Goal: Task Accomplishment & Management: Complete application form

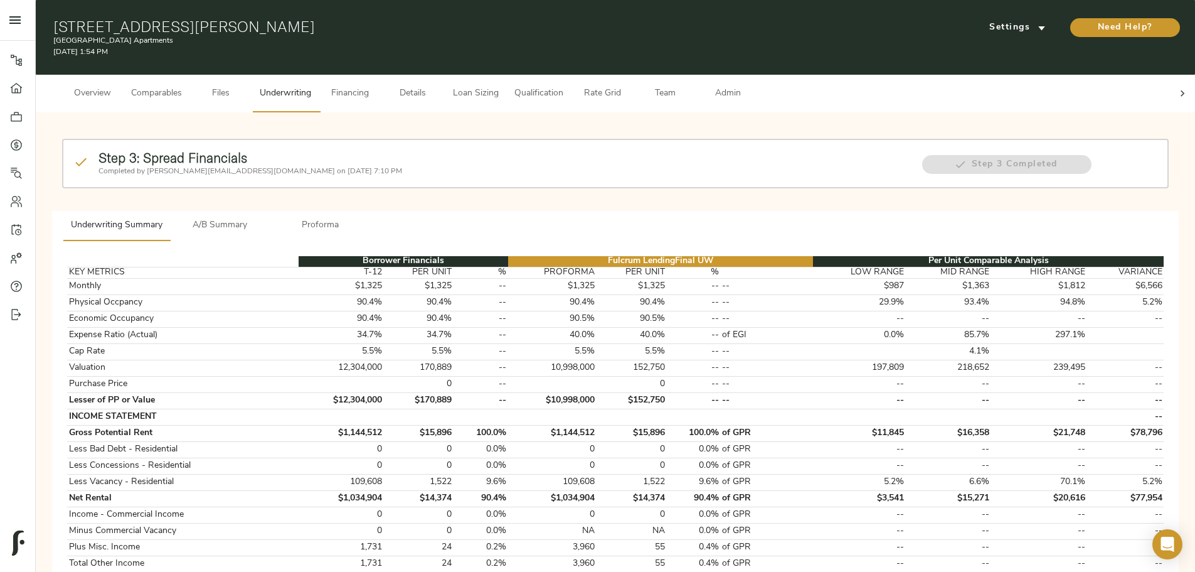
scroll to position [577, 0]
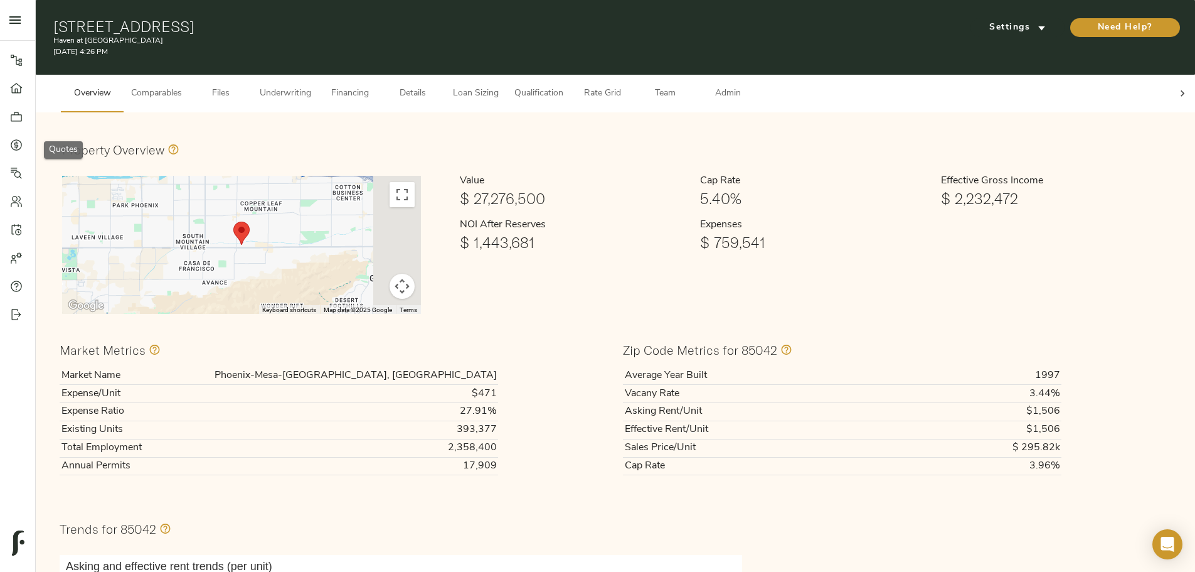
click at [15, 146] on icon at bounding box center [16, 144] width 4 height 7
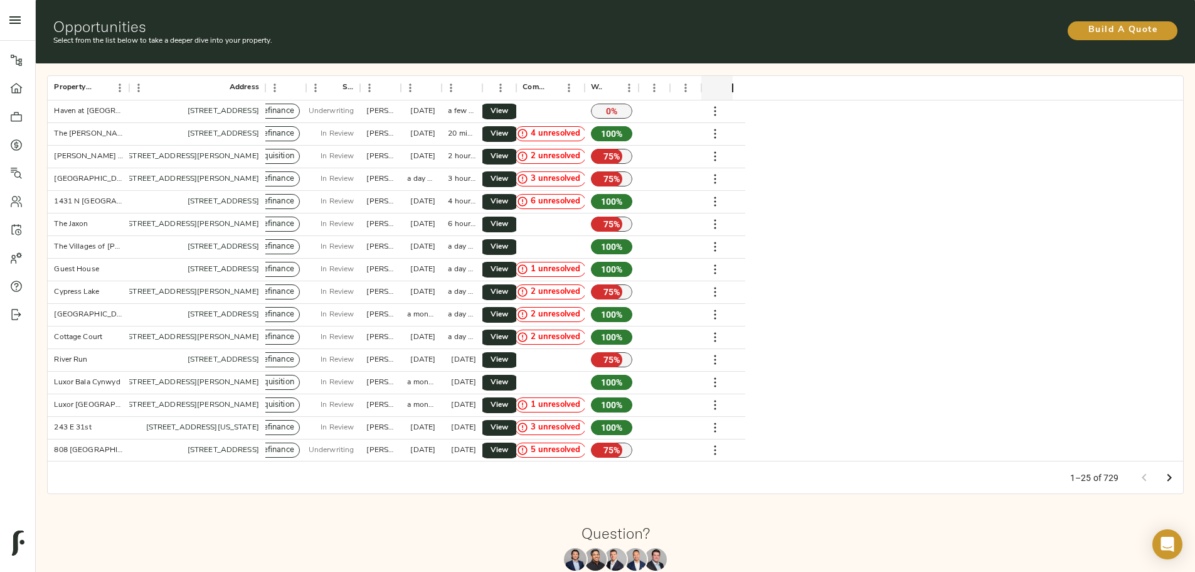
click at [919, 33] on div "Build A Quote" at bounding box center [990, 32] width 375 height 29
click at [927, 18] on div "Build A Quote" at bounding box center [990, 29] width 375 height 23
click at [1081, 23] on span "Build A Quote" at bounding box center [1123, 31] width 85 height 16
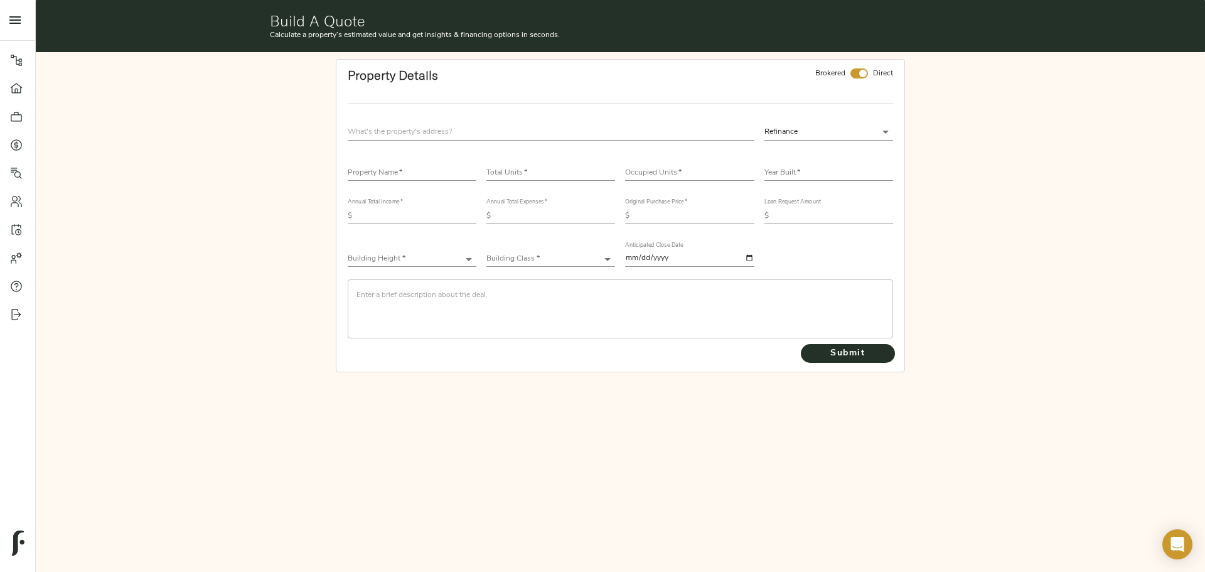
drag, startPoint x: 538, startPoint y: 139, endPoint x: 582, endPoint y: 128, distance: 45.2
click at [538, 139] on input "text" at bounding box center [551, 132] width 407 height 17
click at [864, 76] on input "checkbox" at bounding box center [863, 73] width 30 height 10
checkbox input "false"
click at [432, 127] on input "text" at bounding box center [551, 132] width 407 height 17
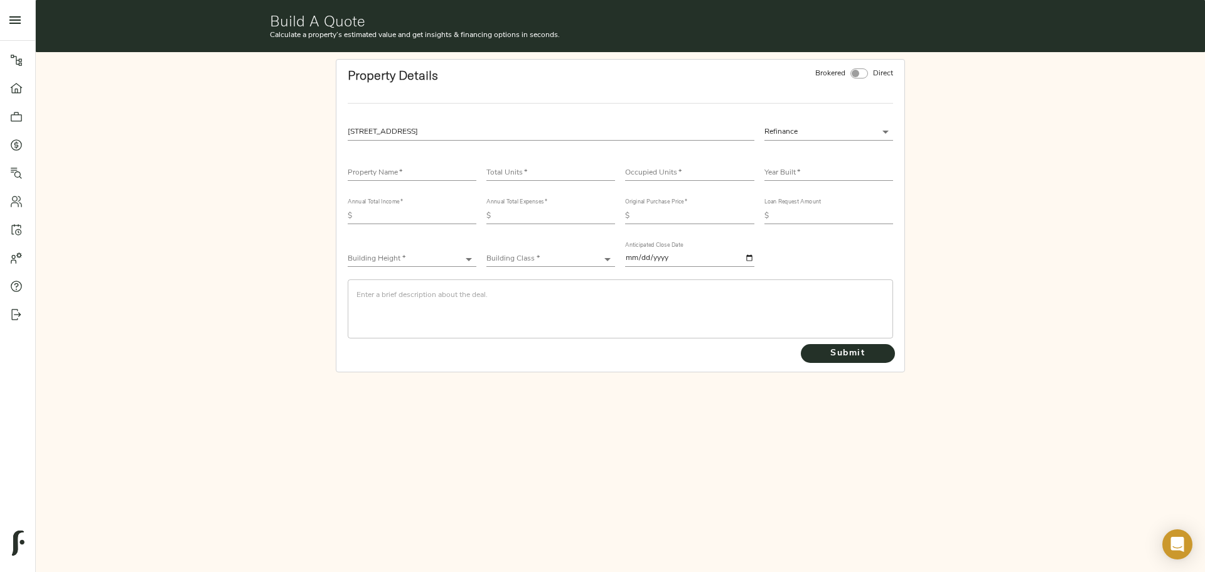
type input "5758 GA-85, Riverdale, GA 30274, USA"
click at [417, 174] on input "text" at bounding box center [412, 173] width 129 height 15
type input "Nirvana Laurel Springs"
click at [503, 175] on input "number" at bounding box center [550, 173] width 129 height 15
click at [538, 166] on input "number" at bounding box center [550, 173] width 129 height 15
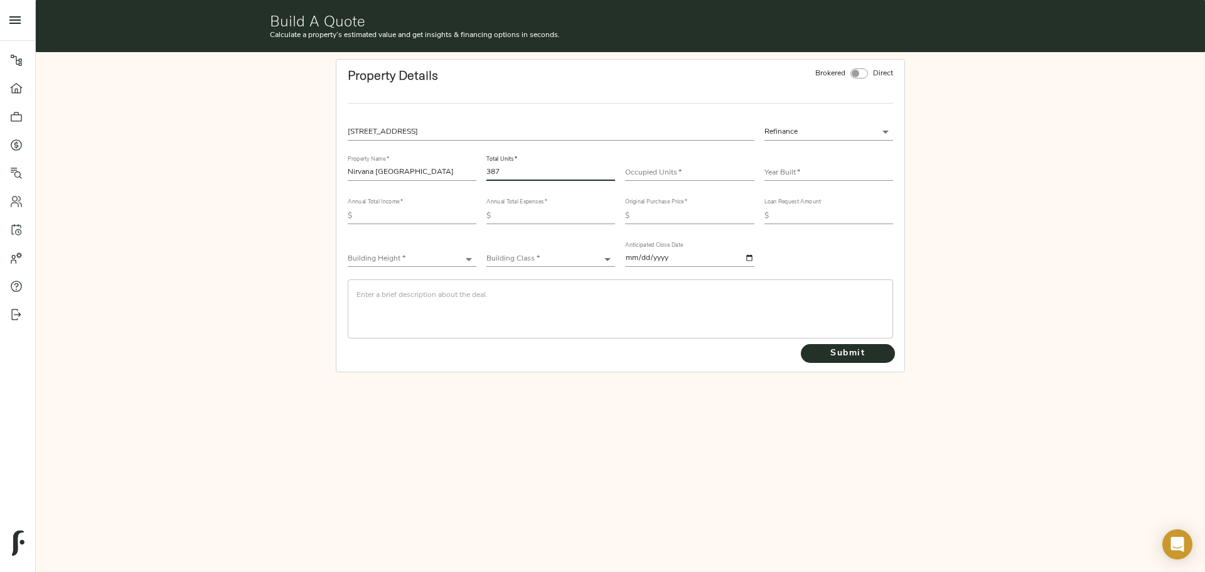
type input "387"
click at [670, 177] on input "number" at bounding box center [689, 173] width 129 height 15
click at [682, 172] on input "number" at bounding box center [689, 173] width 129 height 15
type input "323"
click at [786, 171] on input "text" at bounding box center [828, 173] width 129 height 15
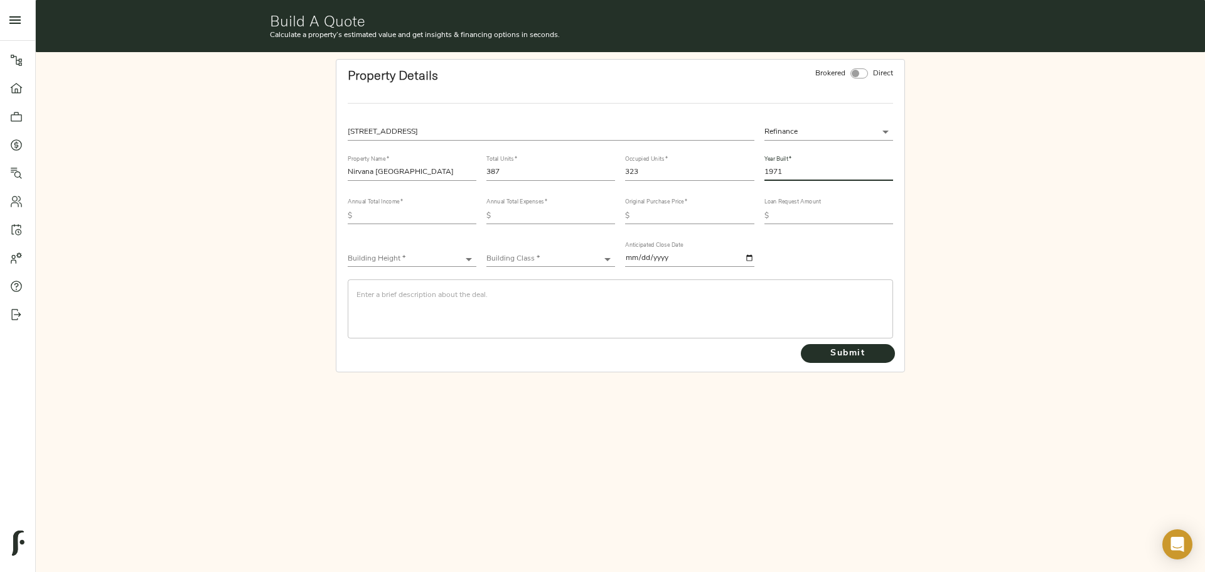
type input "1971"
click at [413, 208] on div "Annual Total Income   * $" at bounding box center [412, 210] width 129 height 25
click at [413, 210] on input "text" at bounding box center [416, 215] width 119 height 15
click at [382, 208] on div "Annual Total Income   * $" at bounding box center [412, 210] width 129 height 25
click at [384, 209] on input "text" at bounding box center [416, 215] width 119 height 15
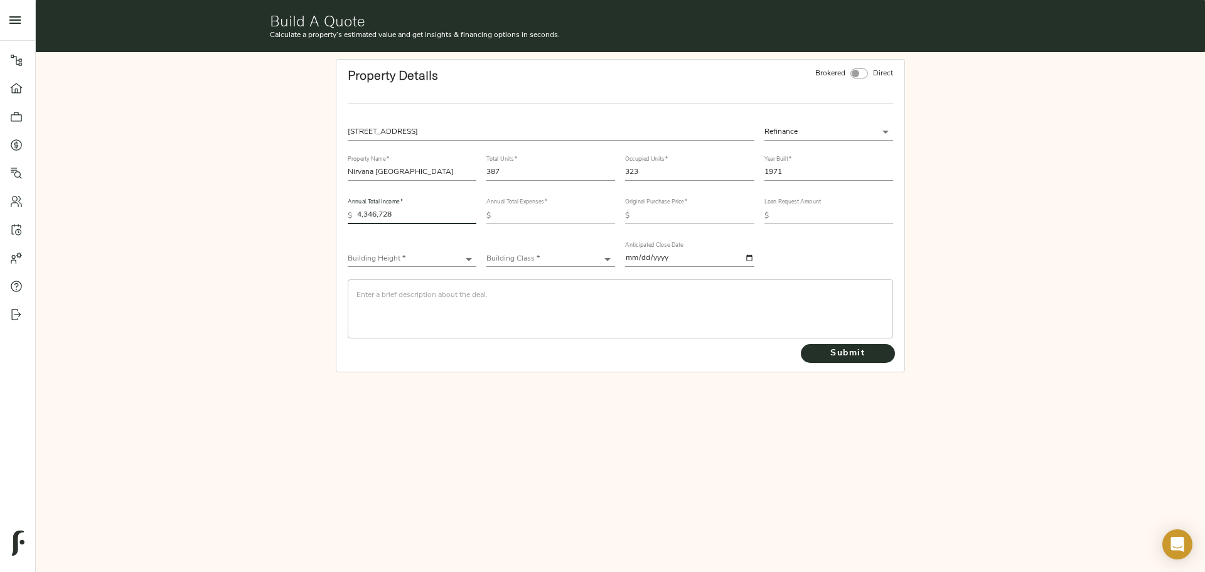
type input "4,346,728"
click at [515, 207] on div "Annual Total Expenses   * $" at bounding box center [550, 210] width 129 height 25
click at [521, 233] on div "5758 GA-85, Riverdale, GA 30274, USA Refinance refinance Property Name   * Nirv…" at bounding box center [620, 231] width 555 height 225
click at [554, 212] on input "text" at bounding box center [555, 215] width 119 height 15
type input "2,102,797"
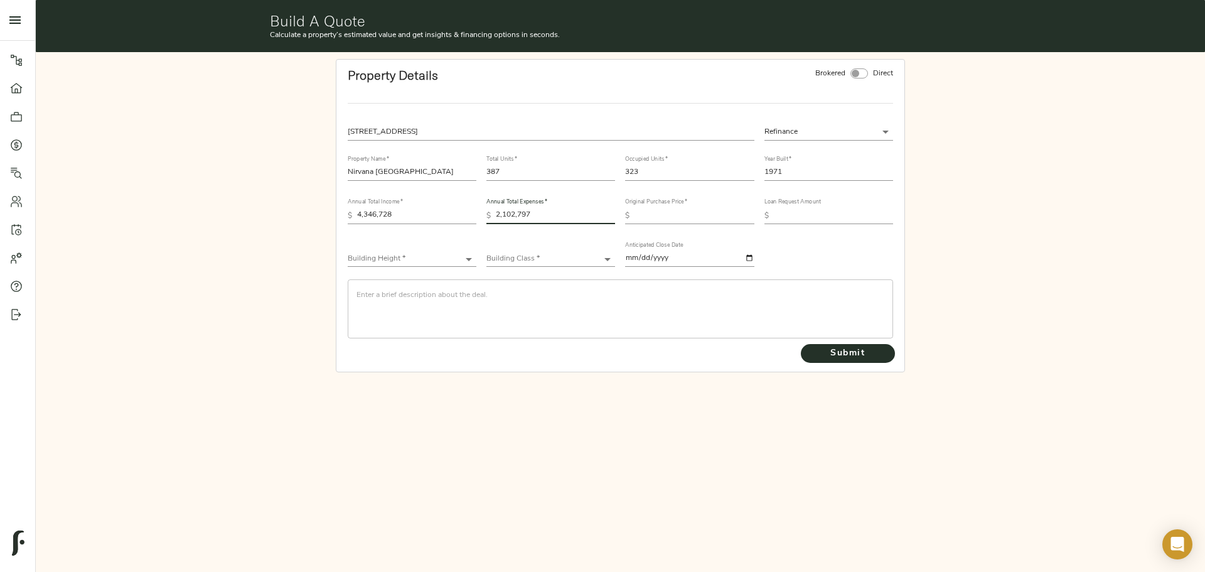
click at [678, 223] on input "text" at bounding box center [693, 215] width 119 height 15
click at [693, 213] on input "text" at bounding box center [693, 215] width 119 height 15
type input "46,050,000"
click at [829, 204] on div "Loan Request Amount $" at bounding box center [828, 210] width 129 height 25
click at [833, 215] on input "text" at bounding box center [833, 215] width 119 height 15
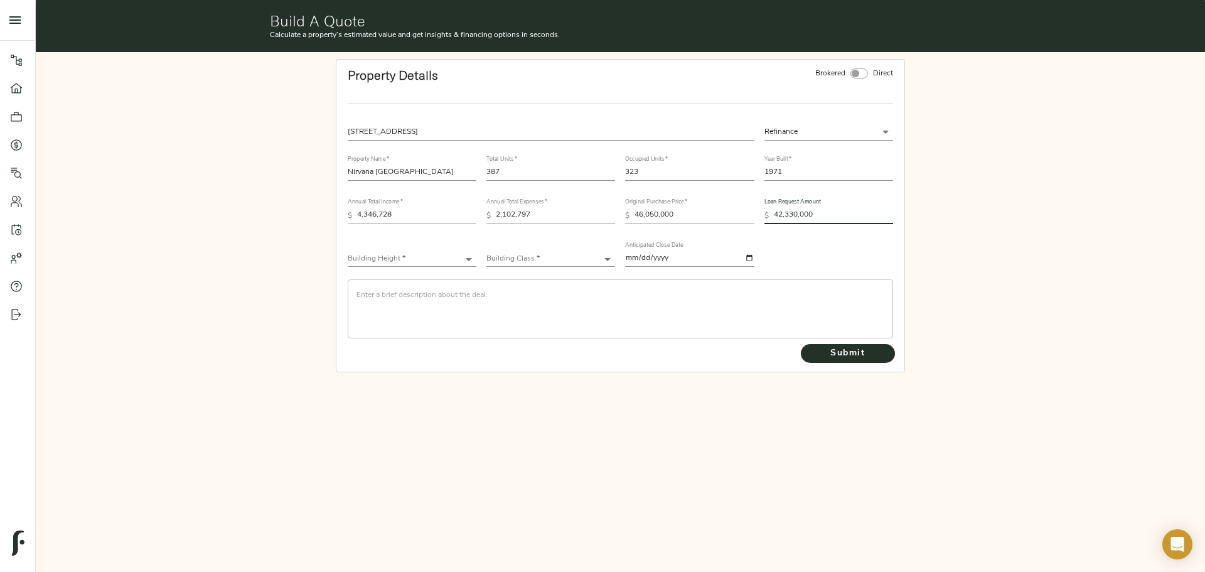
type input "42,330,000"
click at [370, 260] on body "Haven at South Mountain - 1630 E Baseline Rd, Phoenix, AZ 85042 Pipeline Dashbo…" at bounding box center [602, 286] width 1205 height 572
click at [370, 293] on li "Low-Rise (1-3 stories)" at bounding box center [412, 296] width 129 height 19
type input "Low-Rise"
click at [532, 258] on body "Haven at South Mountain - 1630 E Baseline Rd, Phoenix, AZ 85042 Pipeline Dashbo…" at bounding box center [602, 286] width 1205 height 572
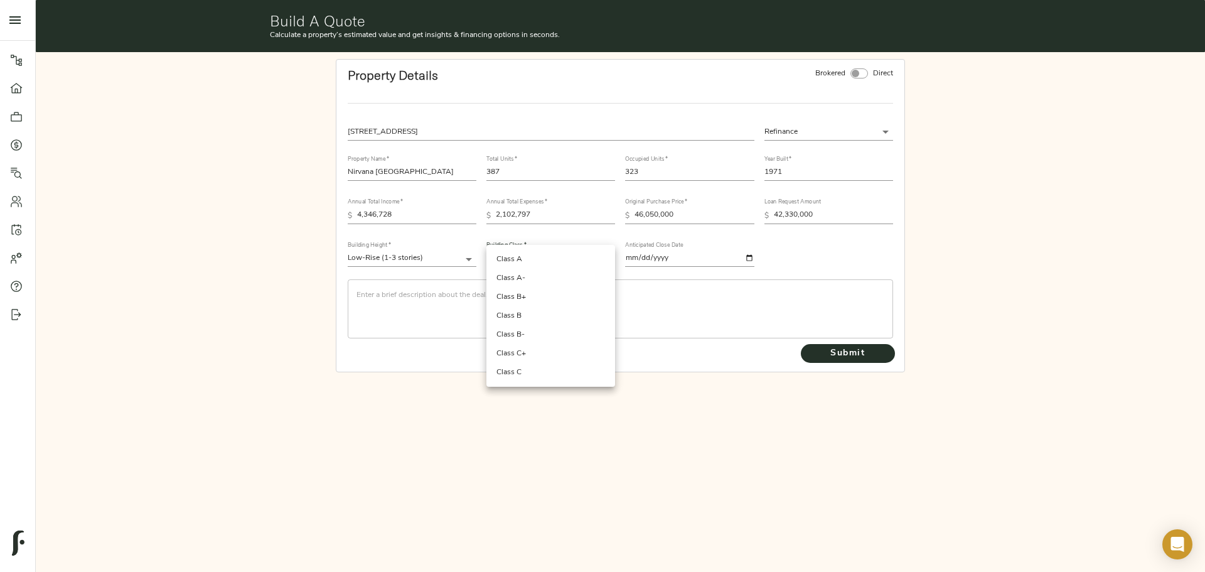
click at [552, 323] on li "Class B" at bounding box center [550, 315] width 129 height 19
type input "Class B"
click at [503, 298] on textarea at bounding box center [620, 309] width 528 height 36
click at [459, 299] on textarea at bounding box center [620, 309] width 528 height 36
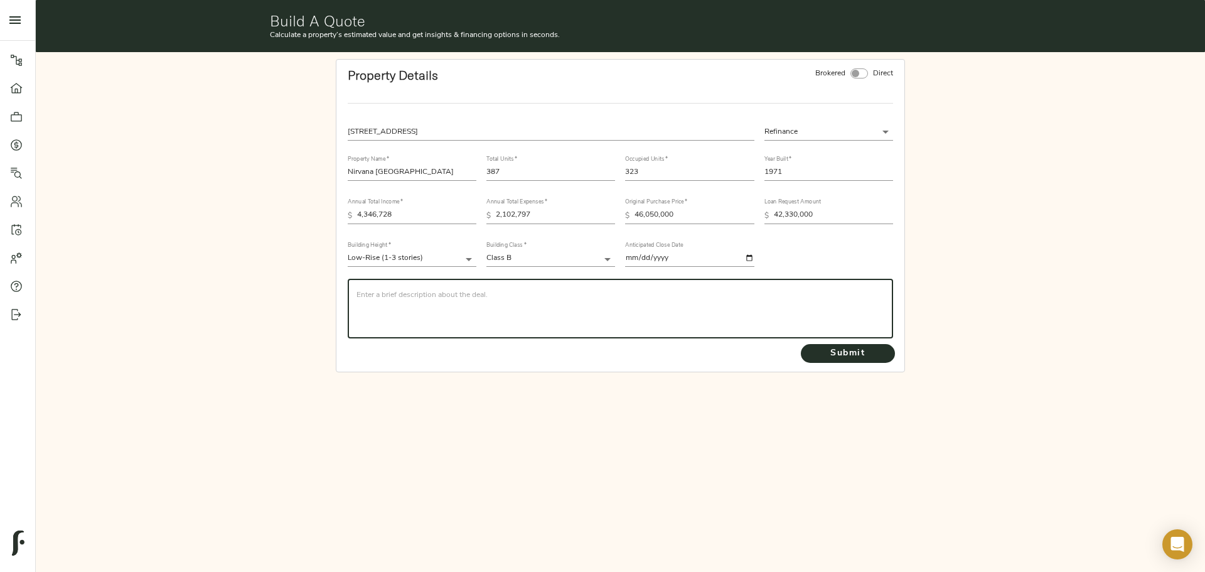
paste textarea "CBRE is seeking financing of Nirvana Laural Springs, a 387-unit, 1971 vintage, …"
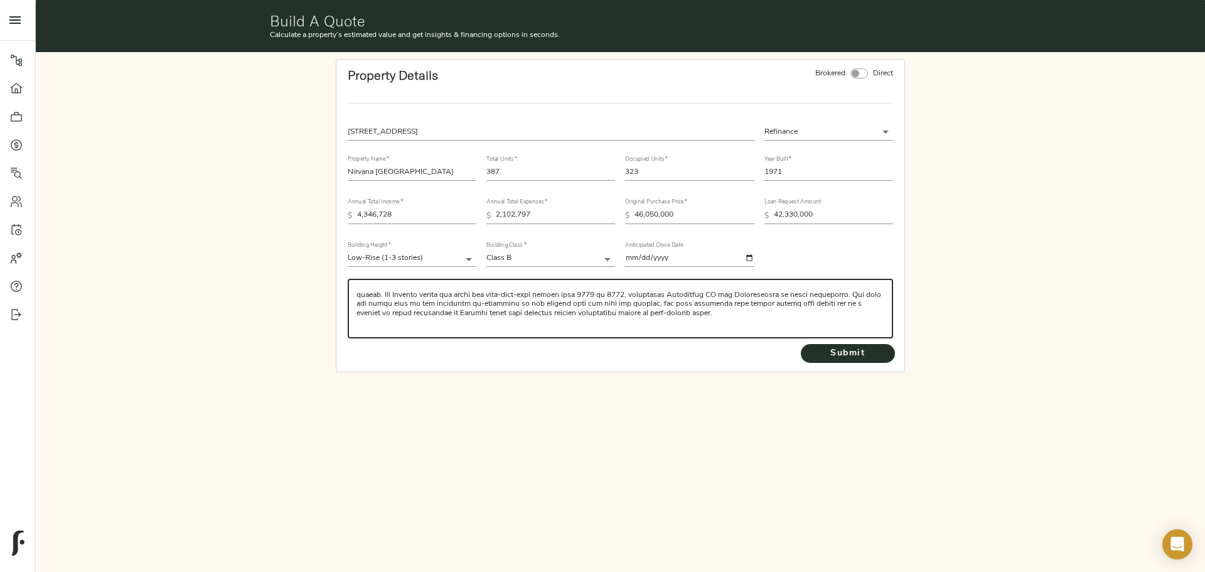
scroll to position [197, 0]
click at [362, 303] on textarea at bounding box center [620, 309] width 528 height 36
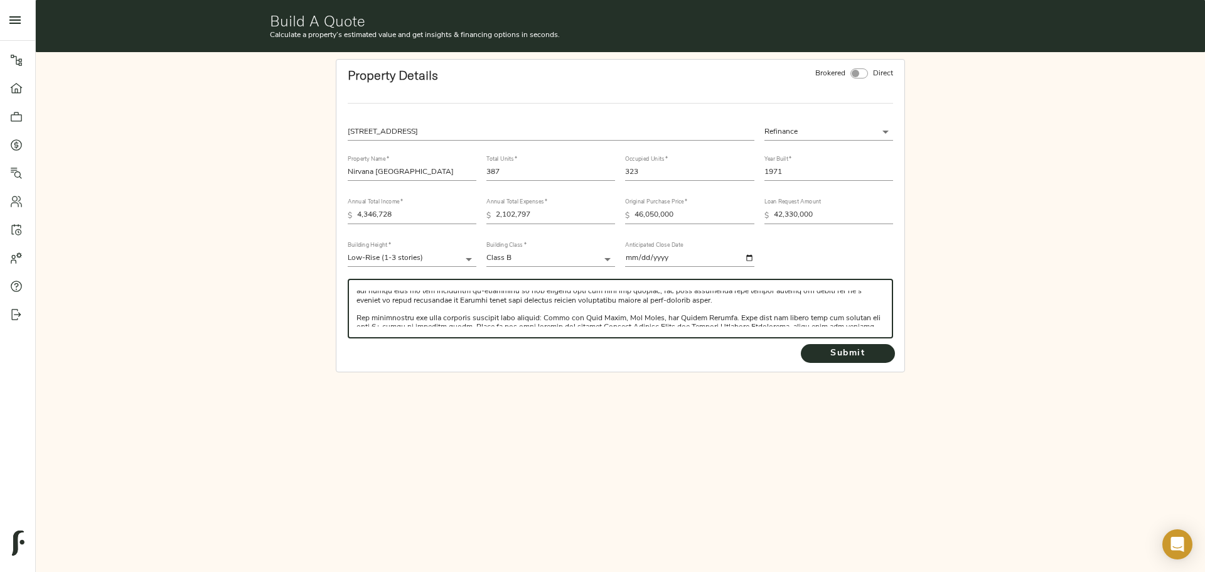
scroll to position [116, 0]
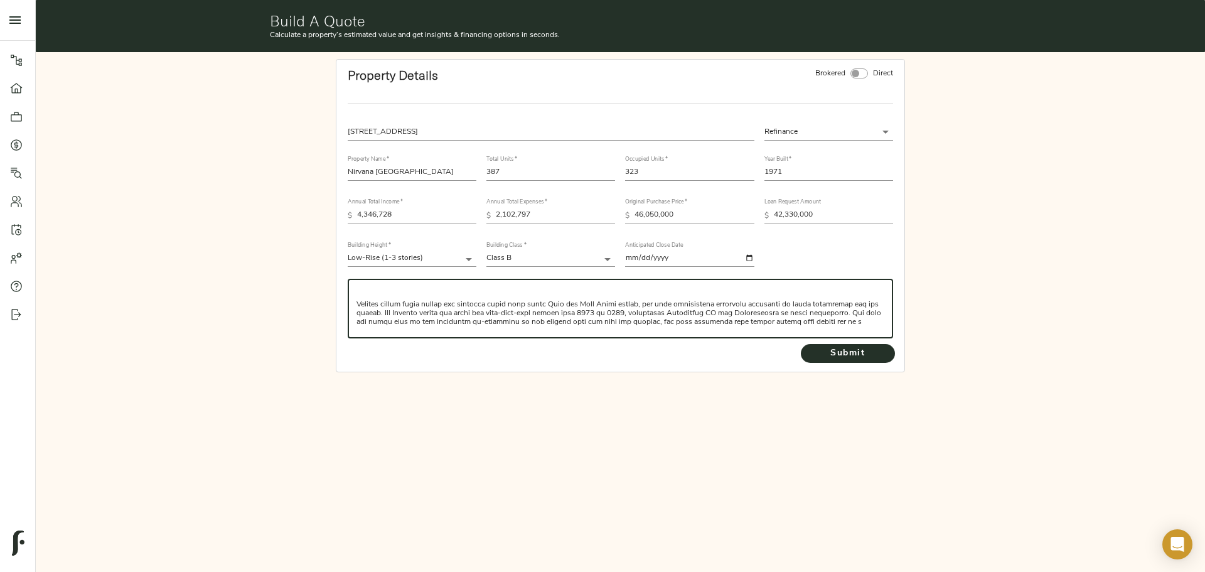
click at [356, 306] on textarea at bounding box center [620, 309] width 528 height 36
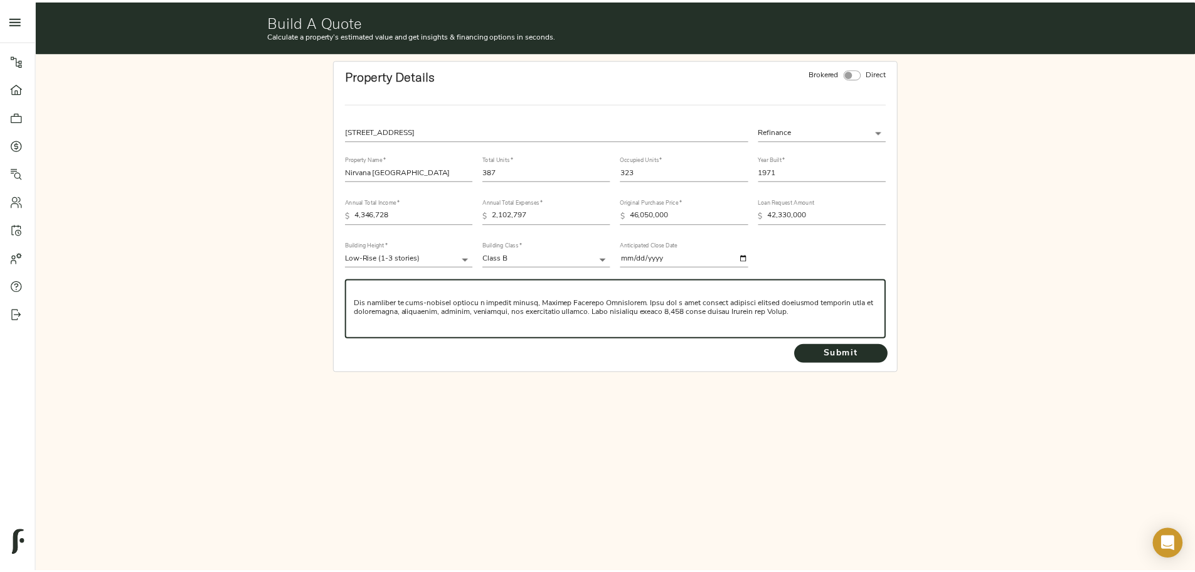
scroll to position [46, 0]
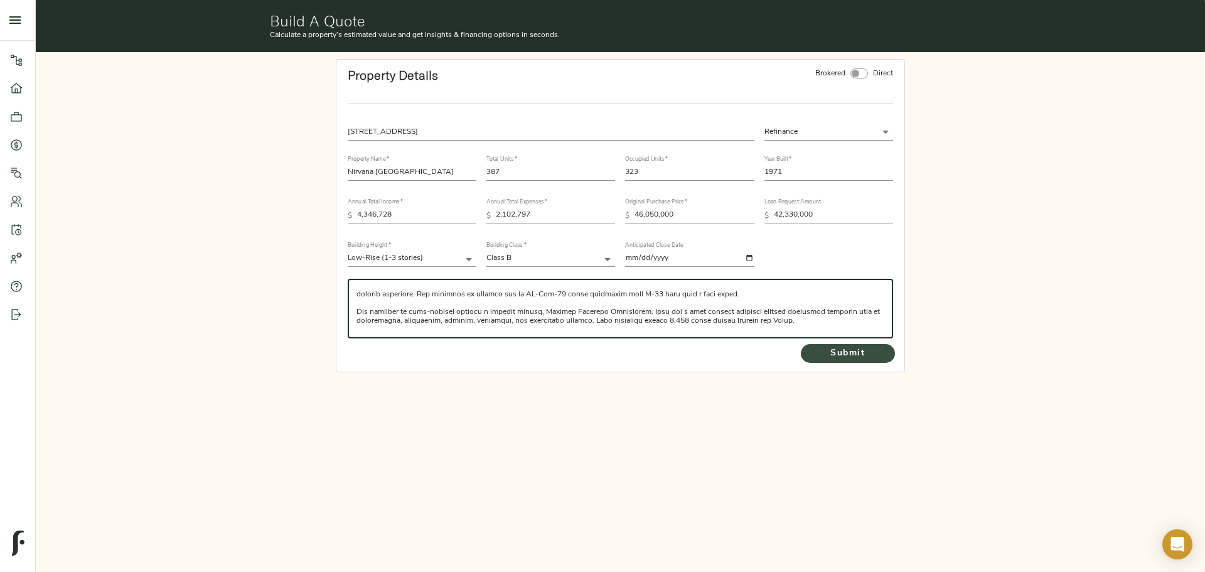
type textarea "CBRE is seeking financing of Nirvana Laural Springs, a 387-unit, 1971 vintage, …"
click at [852, 360] on span "Submit" at bounding box center [847, 354] width 69 height 16
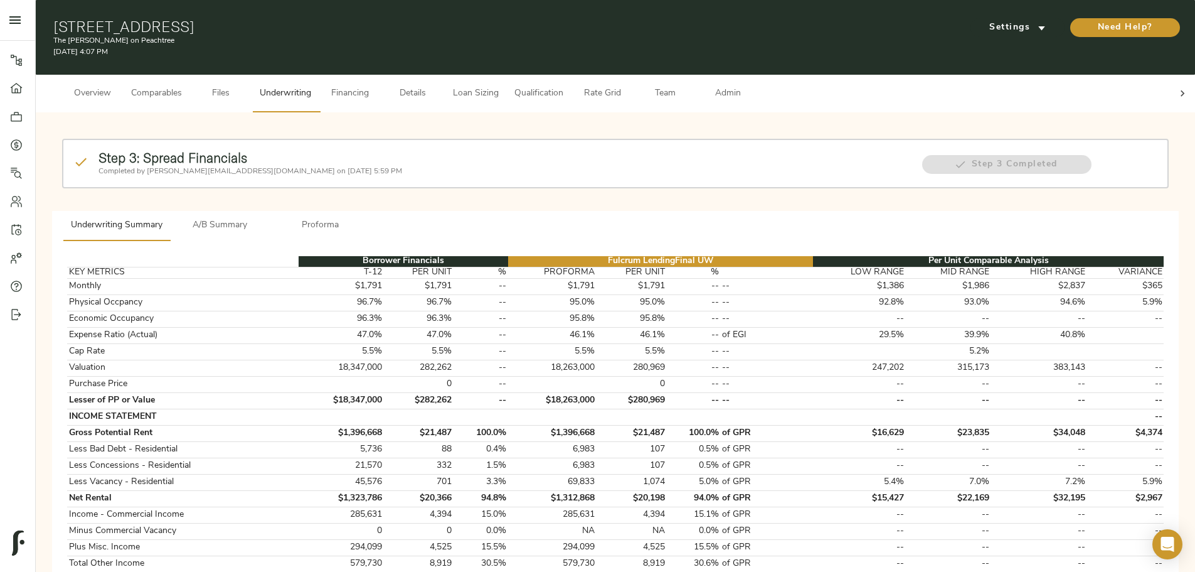
click at [263, 218] on span "A/B Summary" at bounding box center [220, 226] width 85 height 16
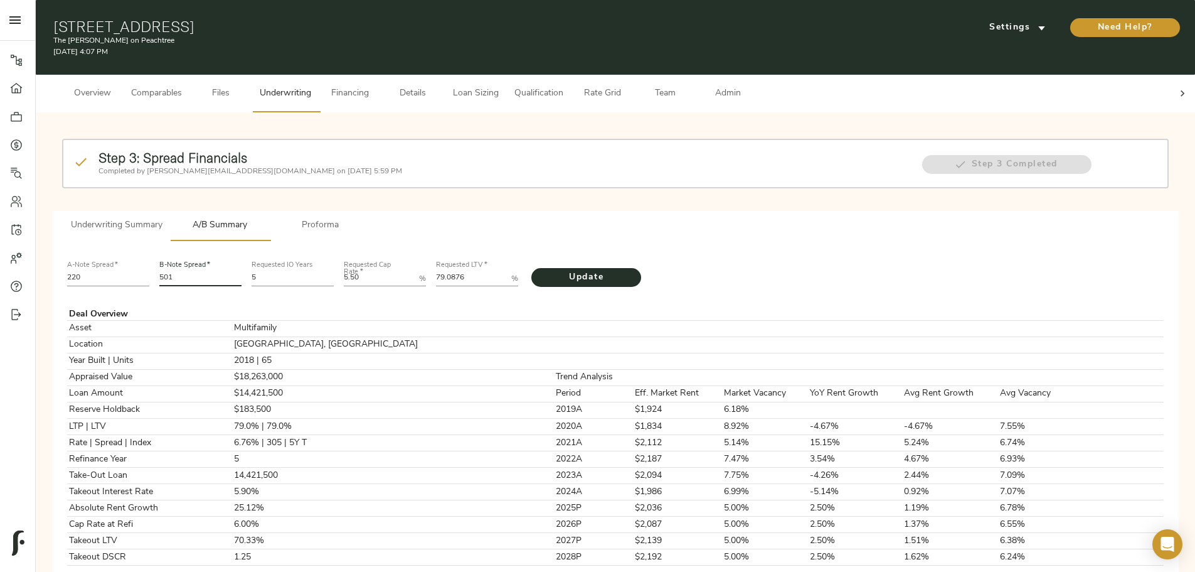
click at [242, 271] on input "501" at bounding box center [200, 278] width 82 height 15
type input "578"
drag, startPoint x: 521, startPoint y: 256, endPoint x: 548, endPoint y: 263, distance: 27.9
click at [518, 271] on div "79.0876 %" at bounding box center [477, 278] width 82 height 15
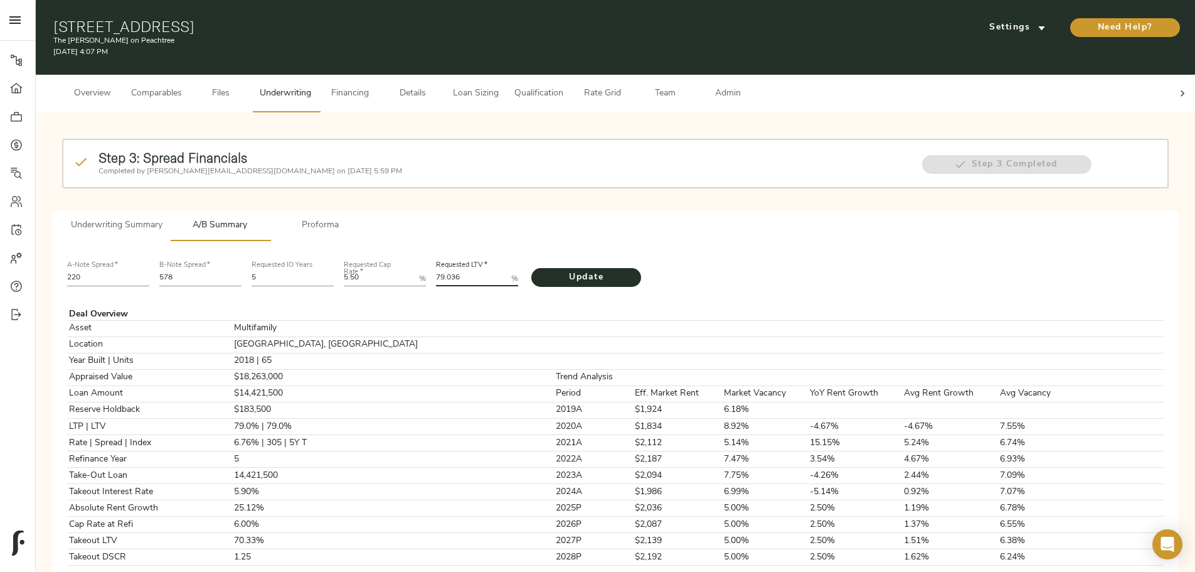
scroll to position [0, 0]
type LTV "79.036"
click at [624, 270] on span "Update" at bounding box center [586, 278] width 85 height 16
click at [1170, 88] on div at bounding box center [1182, 94] width 25 height 38
click at [752, 86] on span "Admin" at bounding box center [728, 94] width 48 height 16
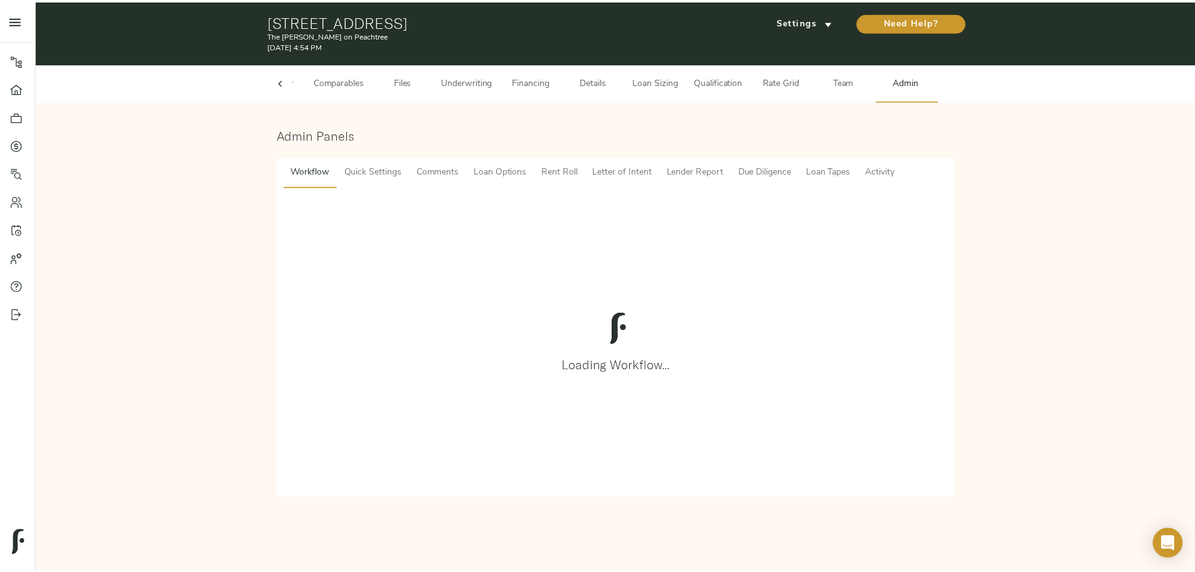
scroll to position [0, 49]
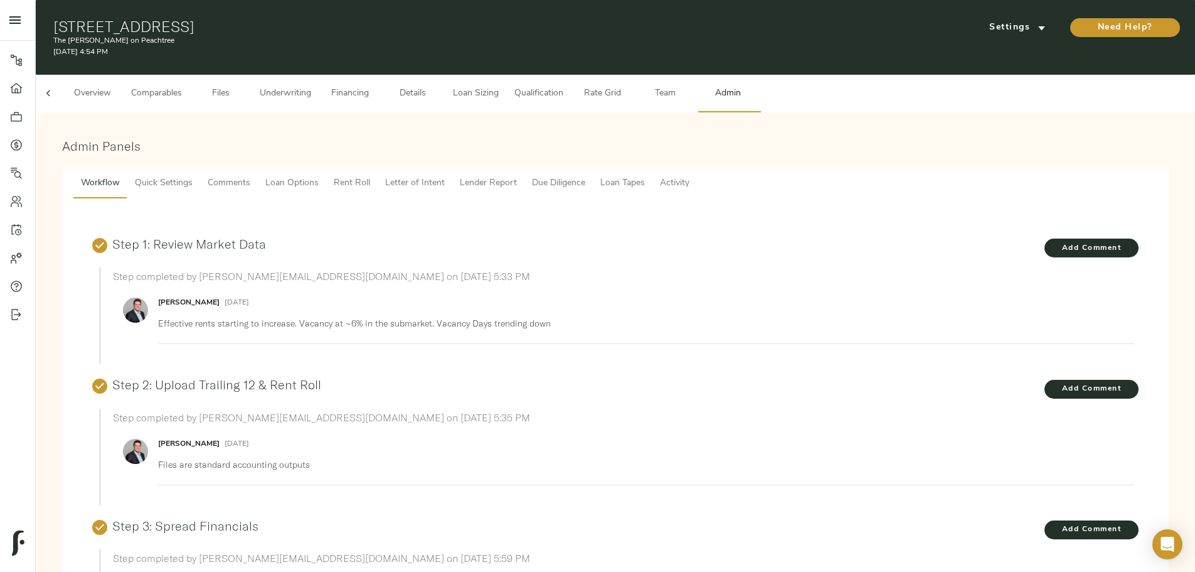
click at [445, 176] on span "Letter of Intent" at bounding box center [415, 184] width 60 height 16
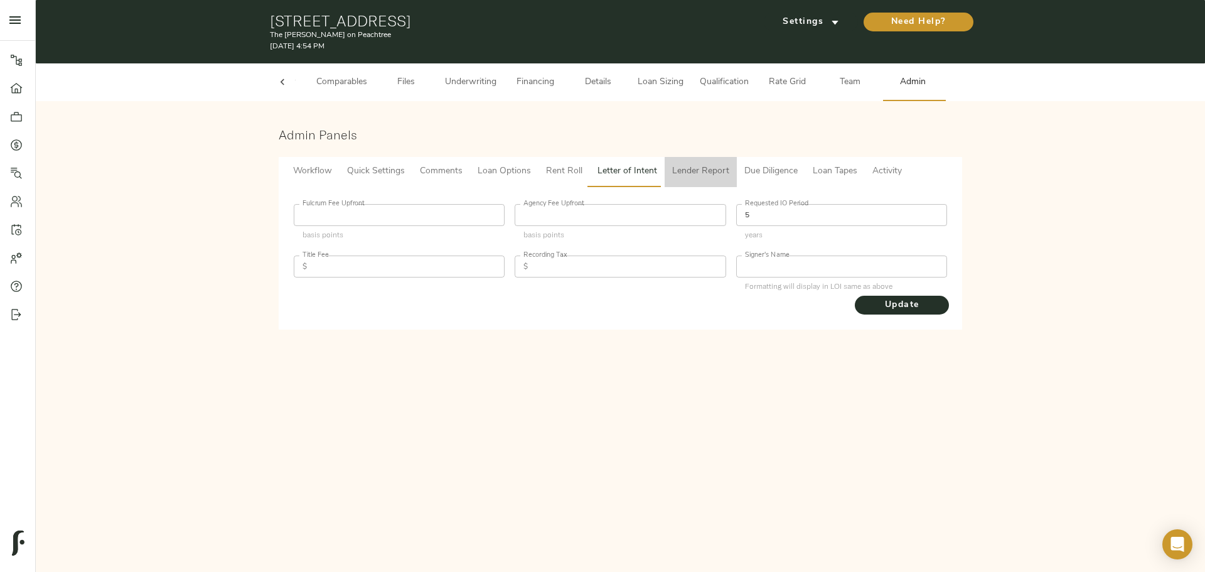
click at [698, 171] on span "Lender Report" at bounding box center [700, 172] width 57 height 16
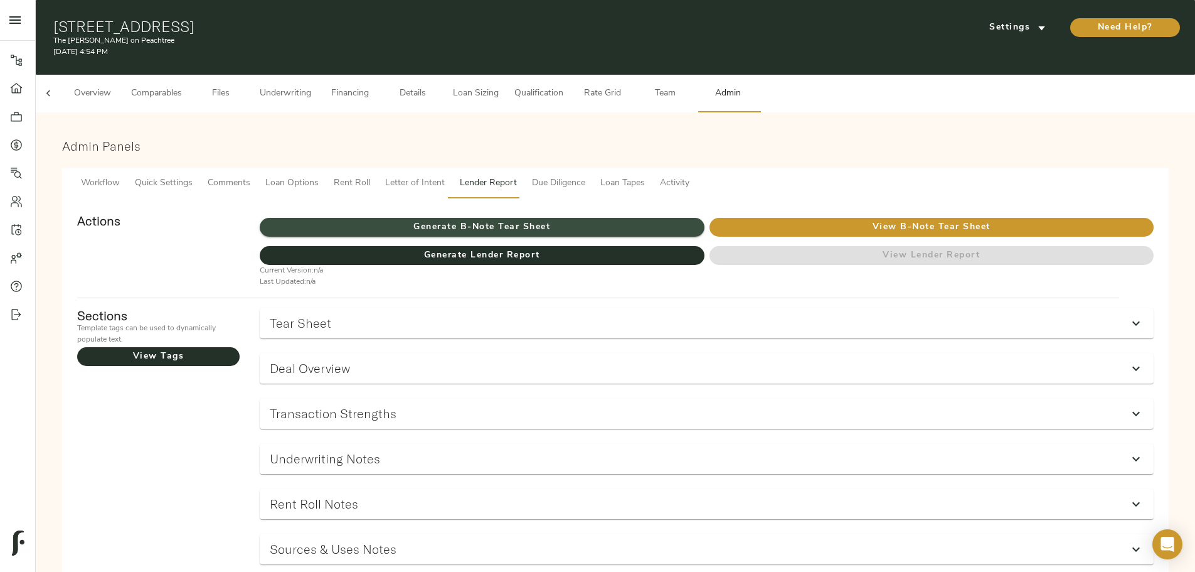
click at [569, 220] on span "Generate B-Note Tear Sheet" at bounding box center [482, 228] width 444 height 16
